Goal: Check status: Check status

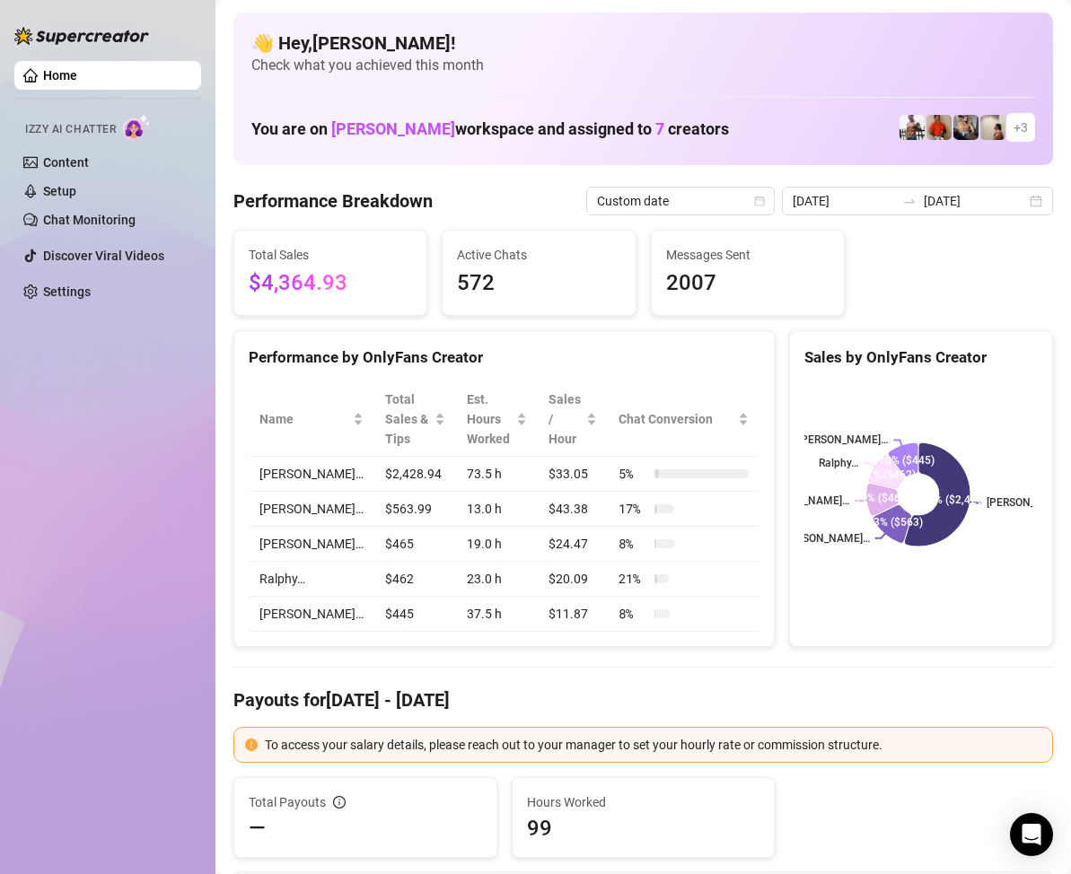
scroll to position [90, 0]
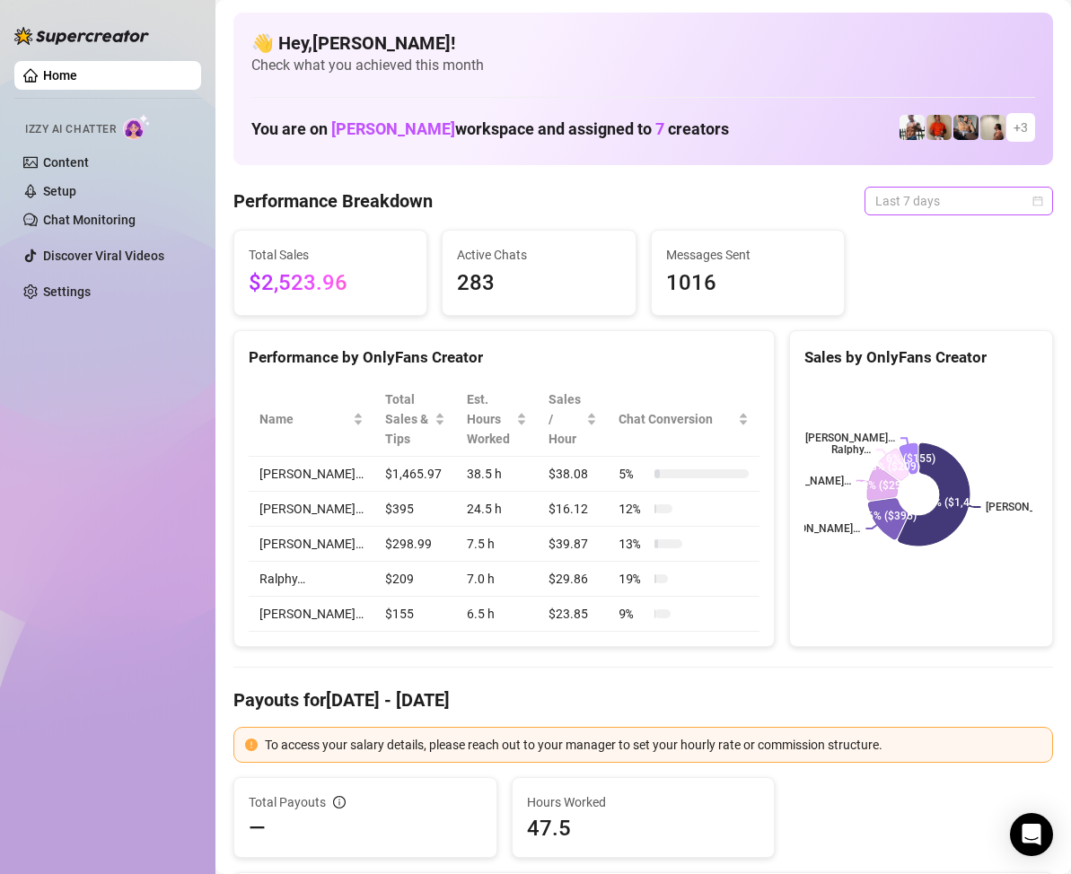
click at [1032, 197] on div "Last 7 days" at bounding box center [958, 201] width 188 height 29
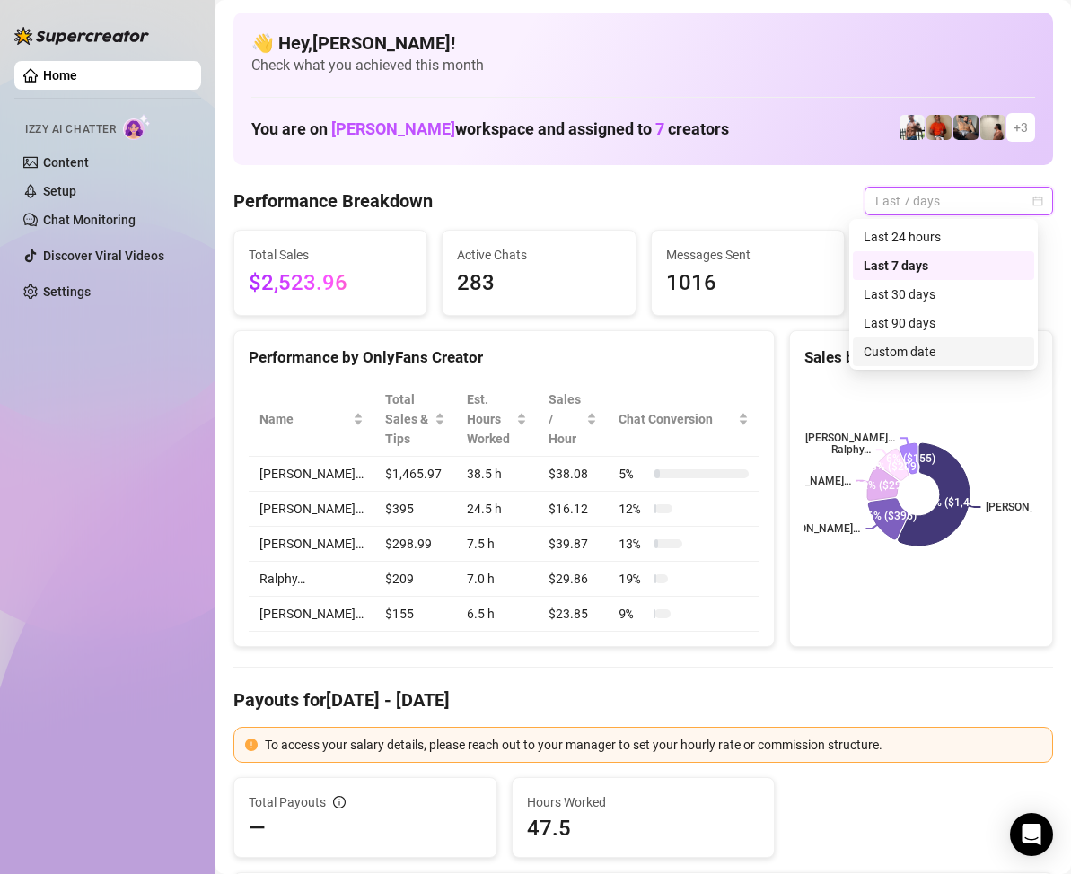
click at [934, 360] on div "Custom date" at bounding box center [943, 352] width 160 height 20
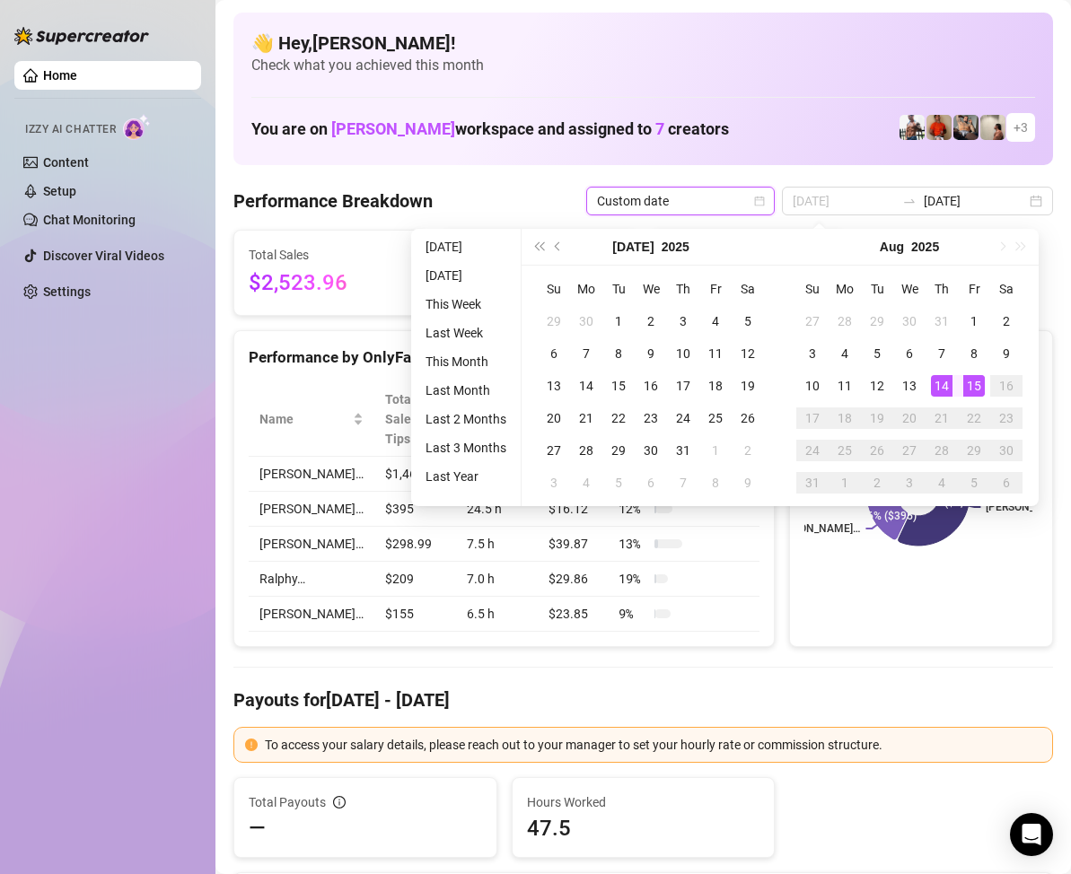
type input "[DATE]"
click at [968, 383] on div "15" at bounding box center [974, 386] width 22 height 22
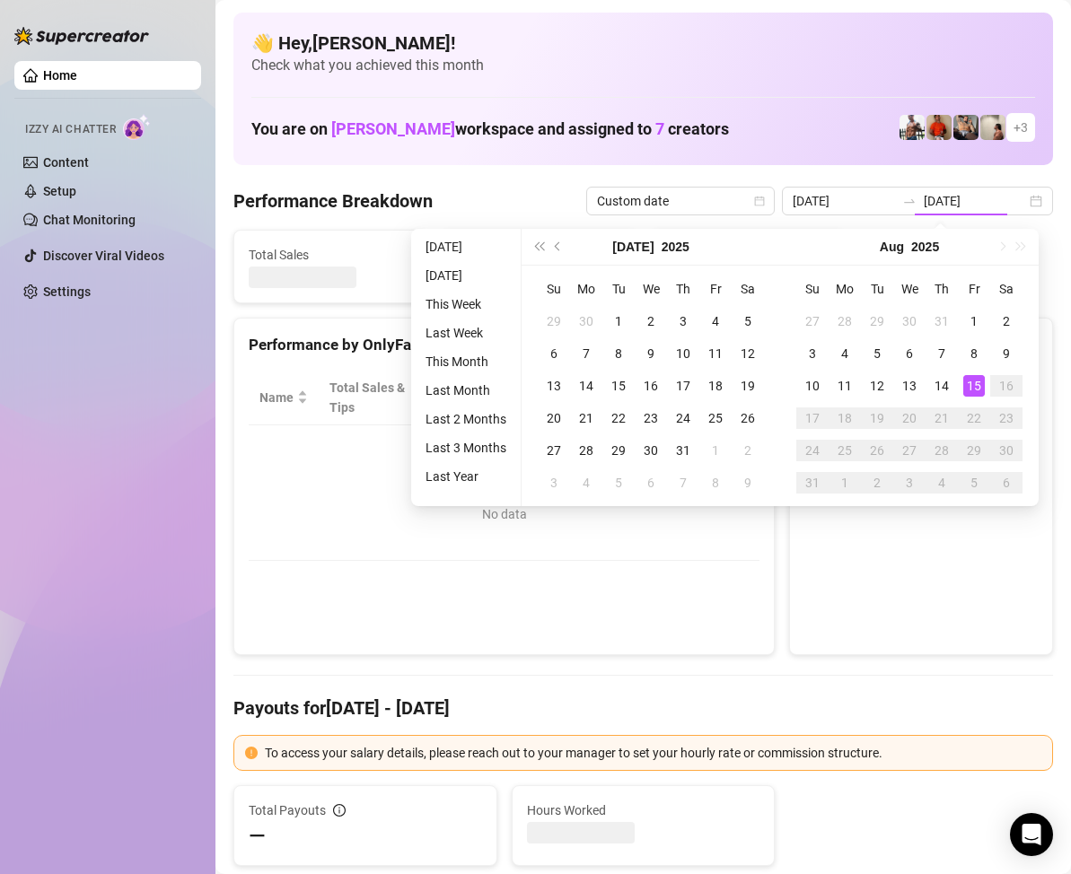
type input "[DATE]"
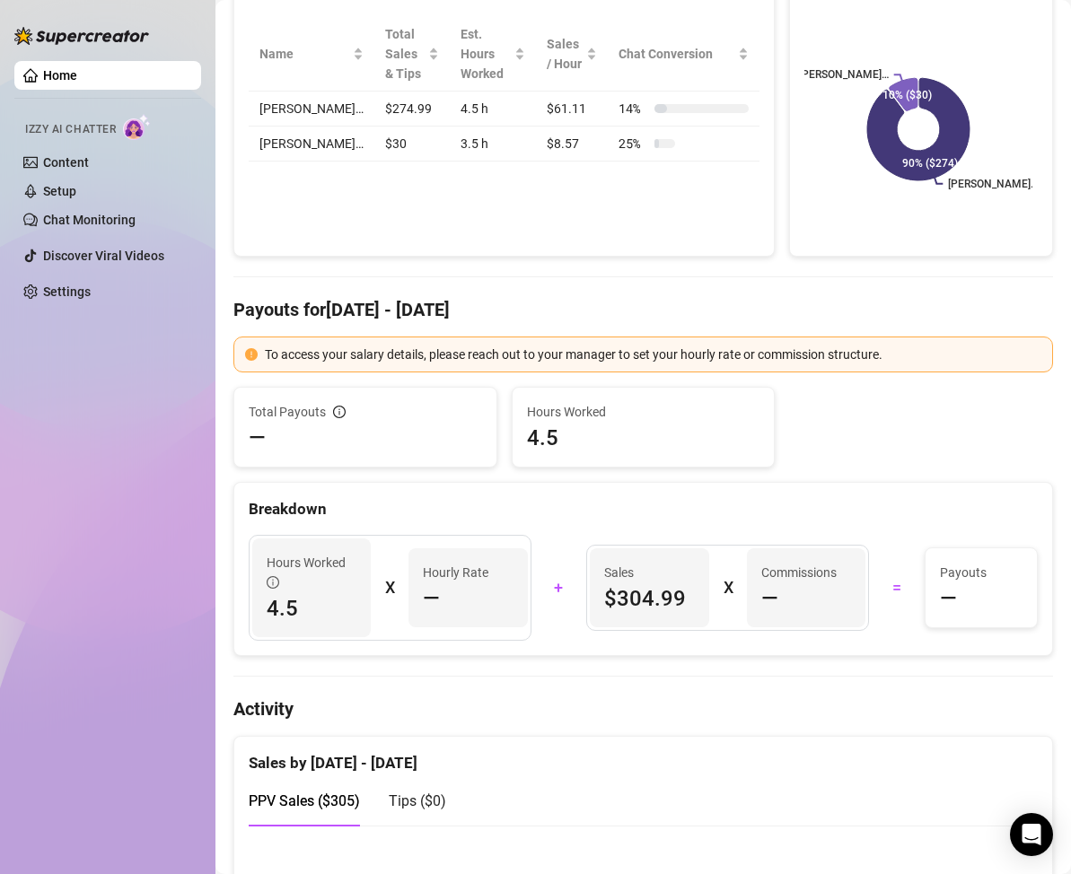
scroll to position [6, 0]
